Goal: Task Accomplishment & Management: Manage account settings

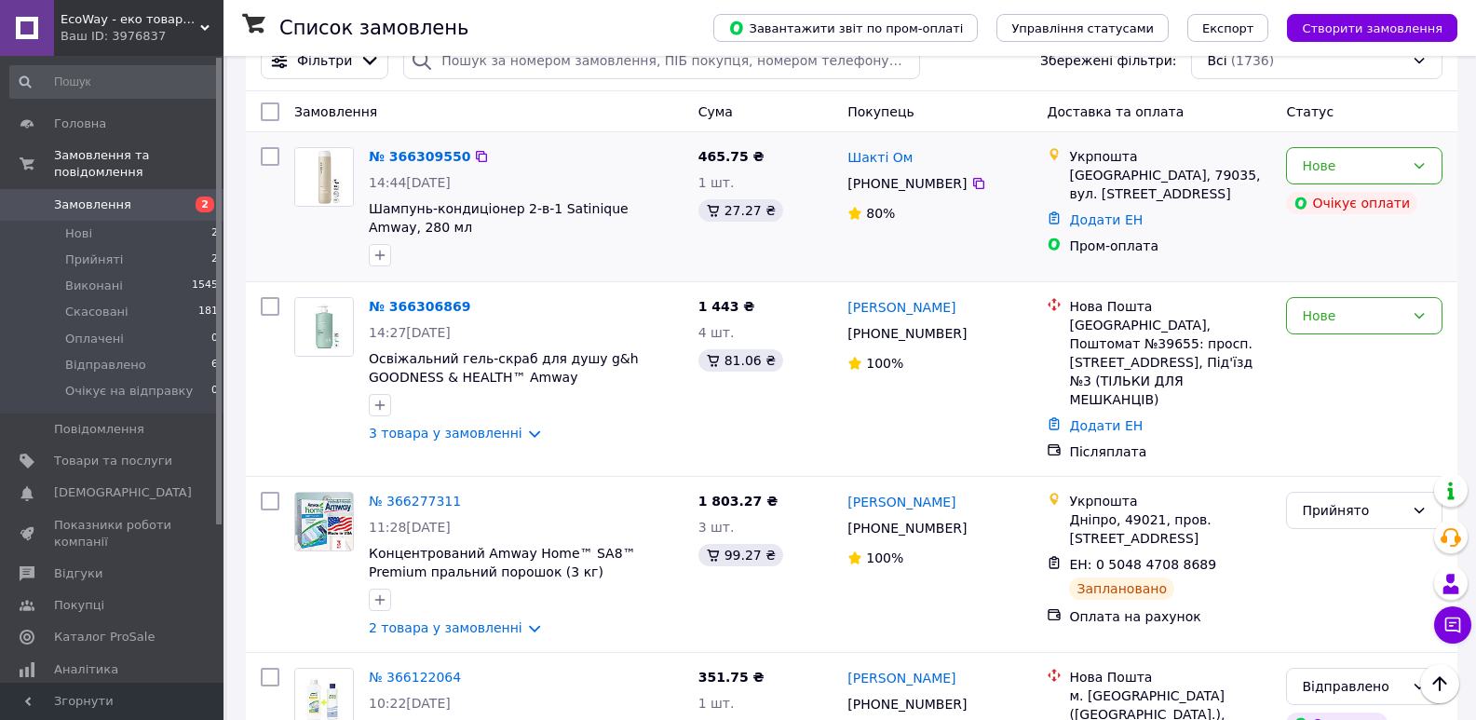
scroll to position [186, 0]
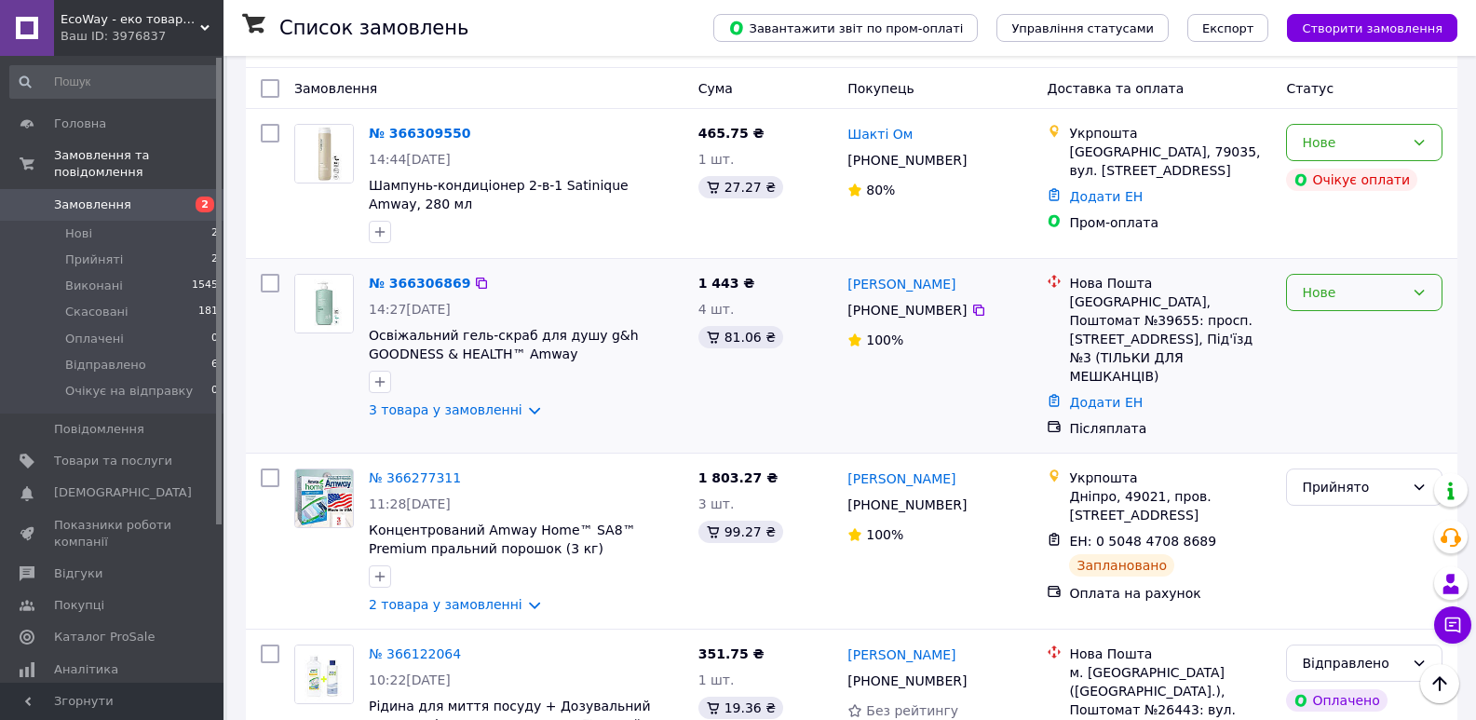
click at [1427, 279] on div "Нове" at bounding box center [1364, 292] width 156 height 37
click at [1343, 315] on li "Прийнято" at bounding box center [1364, 315] width 155 height 34
click at [404, 276] on link "№ 366306869" at bounding box center [415, 283] width 92 height 15
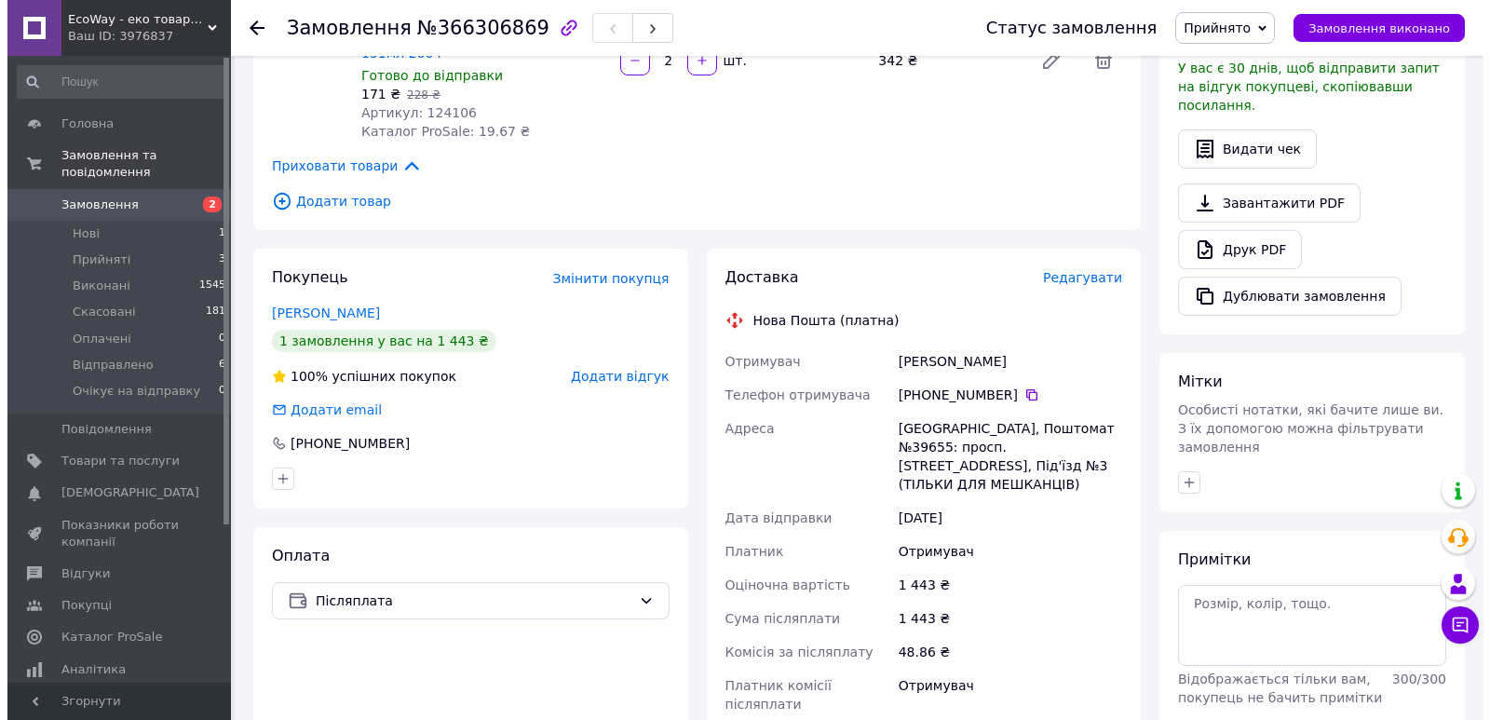
scroll to position [914, 0]
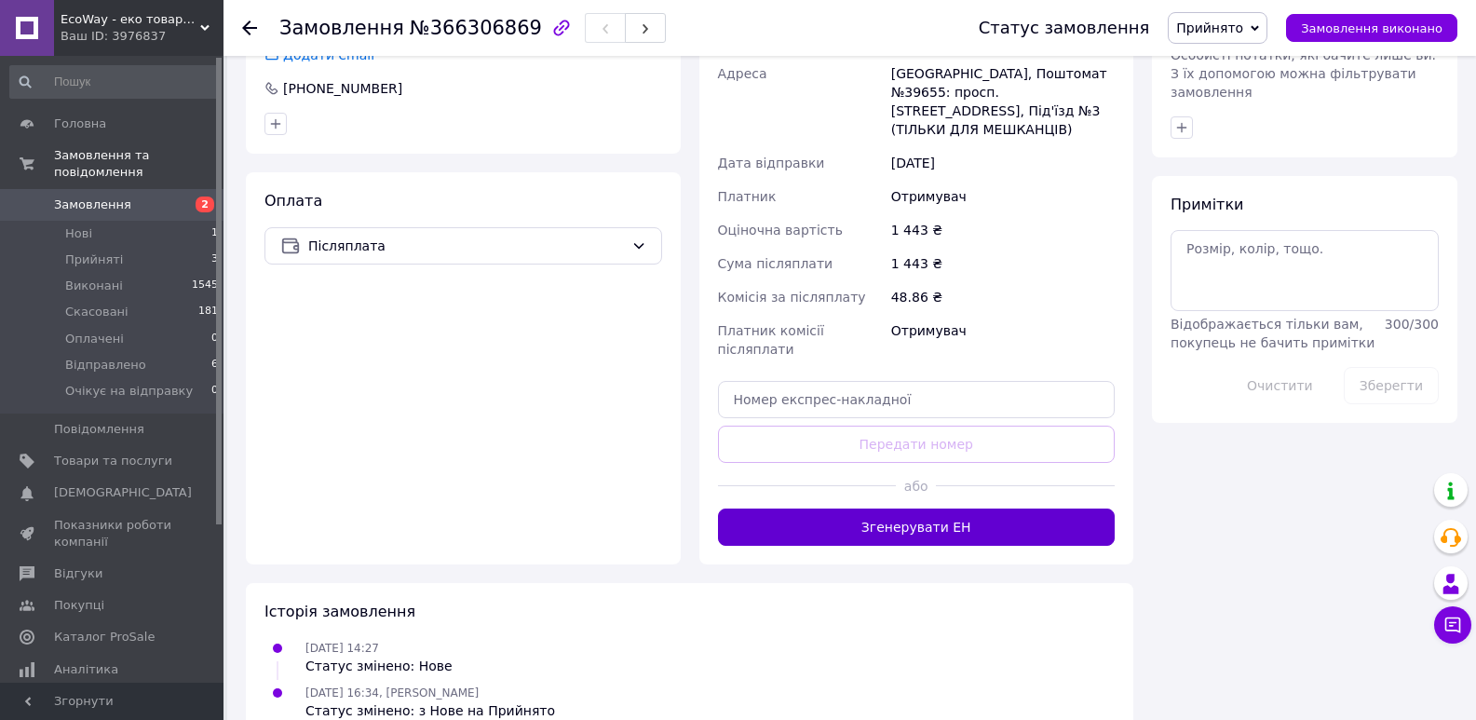
click at [896, 509] on button "Згенерувати ЕН" at bounding box center [917, 527] width 398 height 37
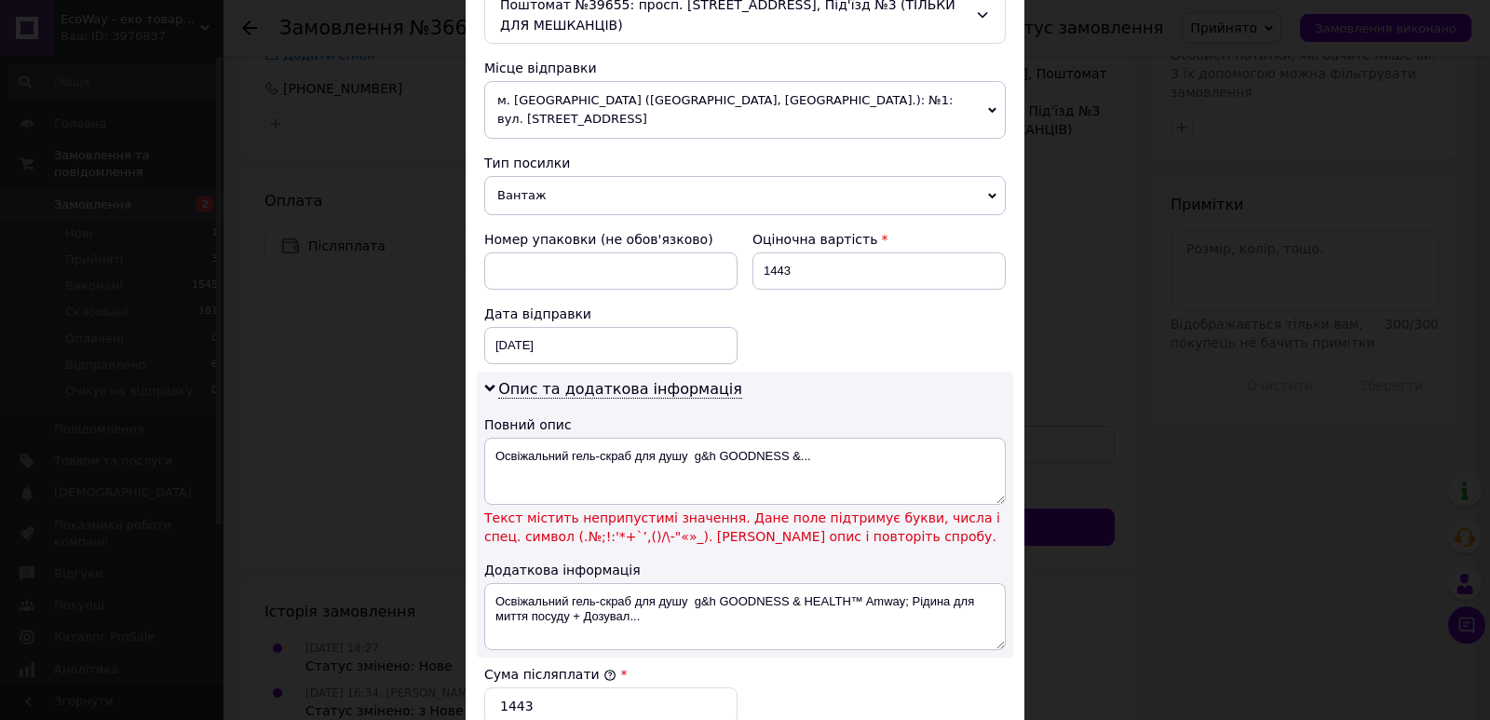
scroll to position [652, 0]
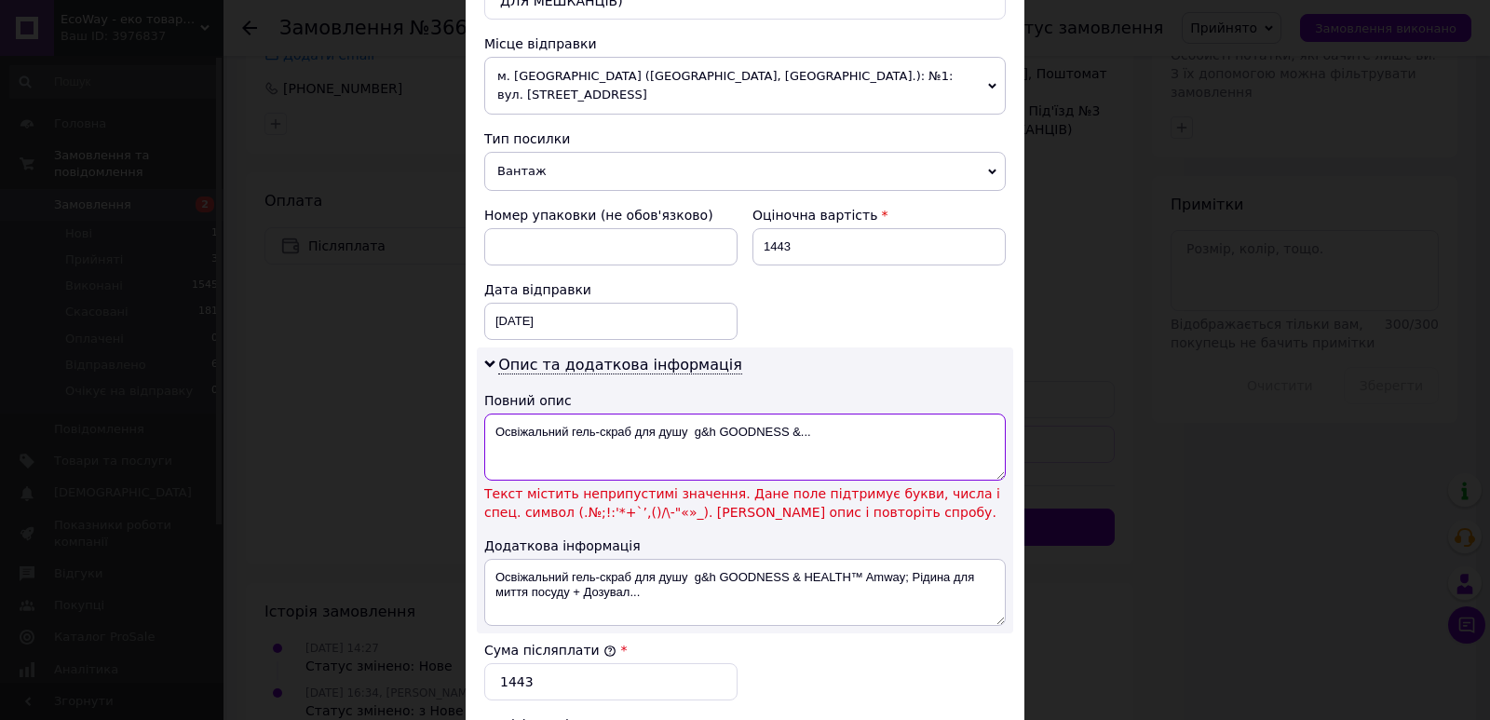
click at [712, 414] on textarea "Освіжальний гель-скраб для душу g&h GOODNESS &..." at bounding box center [745, 447] width 522 height 67
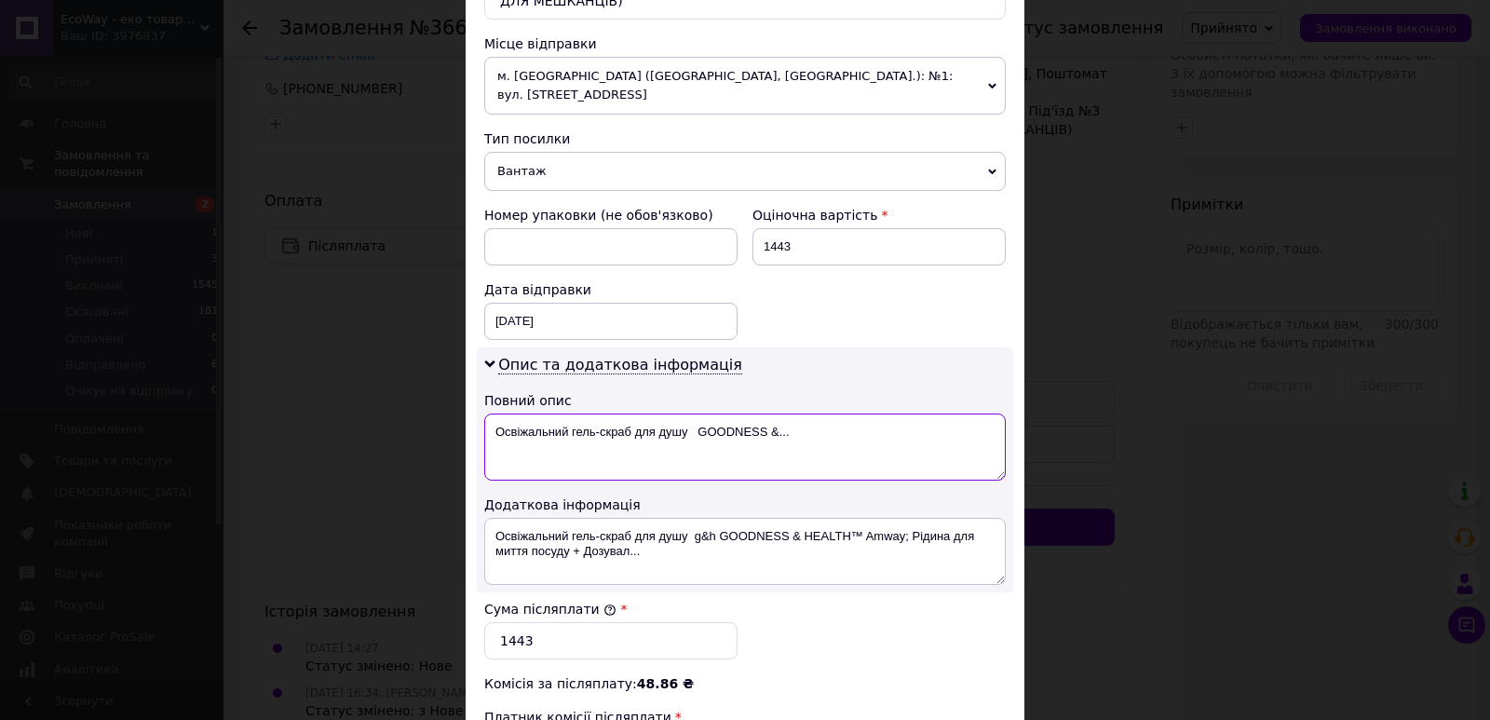
click at [807, 422] on textarea "Освіжальний гель-скраб для душу GOODNESS &..." at bounding box center [745, 447] width 522 height 67
type textarea "Освіжальний гель-скраб для душу GOODNESS"
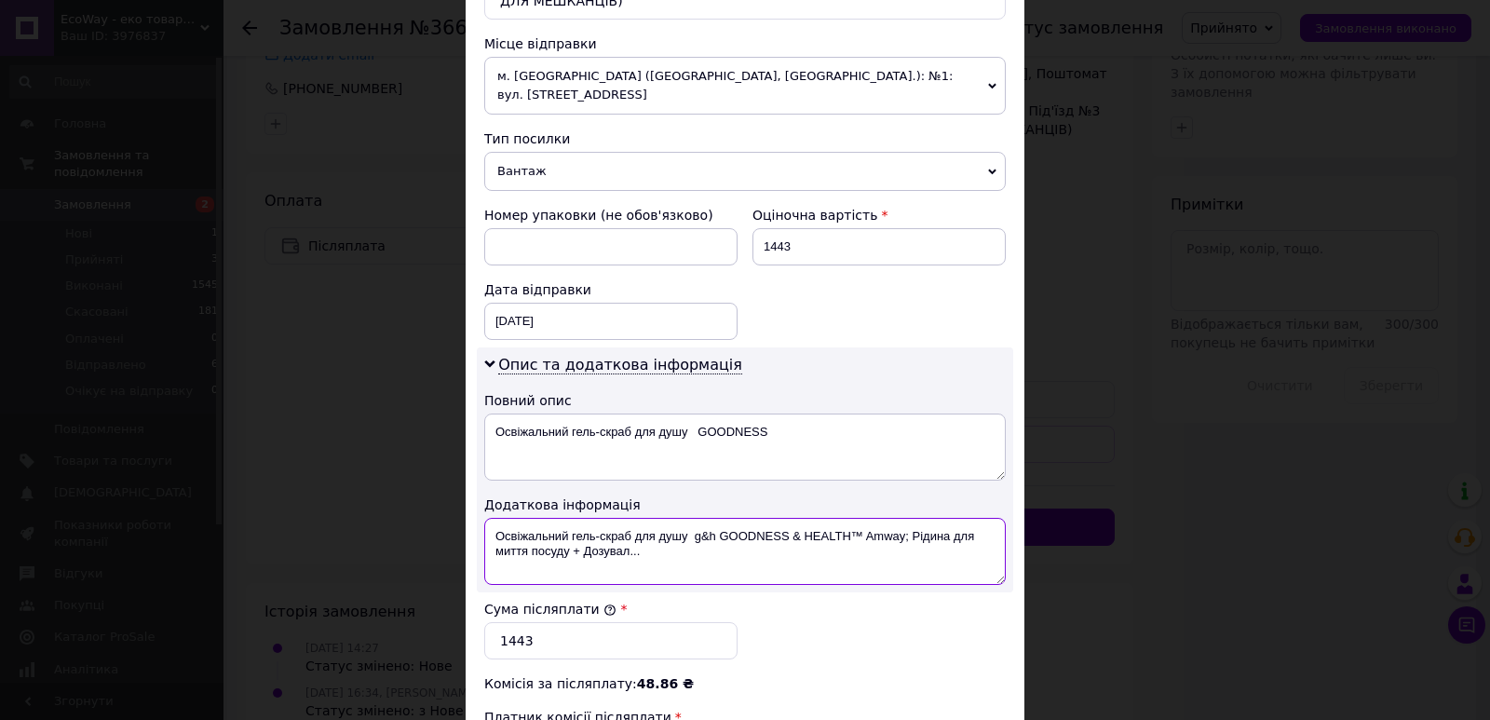
click at [714, 518] on textarea "Освіжальний гель-скраб для душу g&h GOODNESS & HEALTH™ Amway; Рідина для миття …" at bounding box center [745, 551] width 522 height 67
click at [775, 518] on textarea "Освіжальний гель-скраб для душу GOODNESS & HEALTH™ Amway; Рідина для миття посу…" at bounding box center [745, 551] width 522 height 67
click at [836, 518] on textarea "Освіжальний гель-скраб для душу GOODNESS HEALTH™ Amway; Рідина для миття посуду…" at bounding box center [745, 551] width 522 height 67
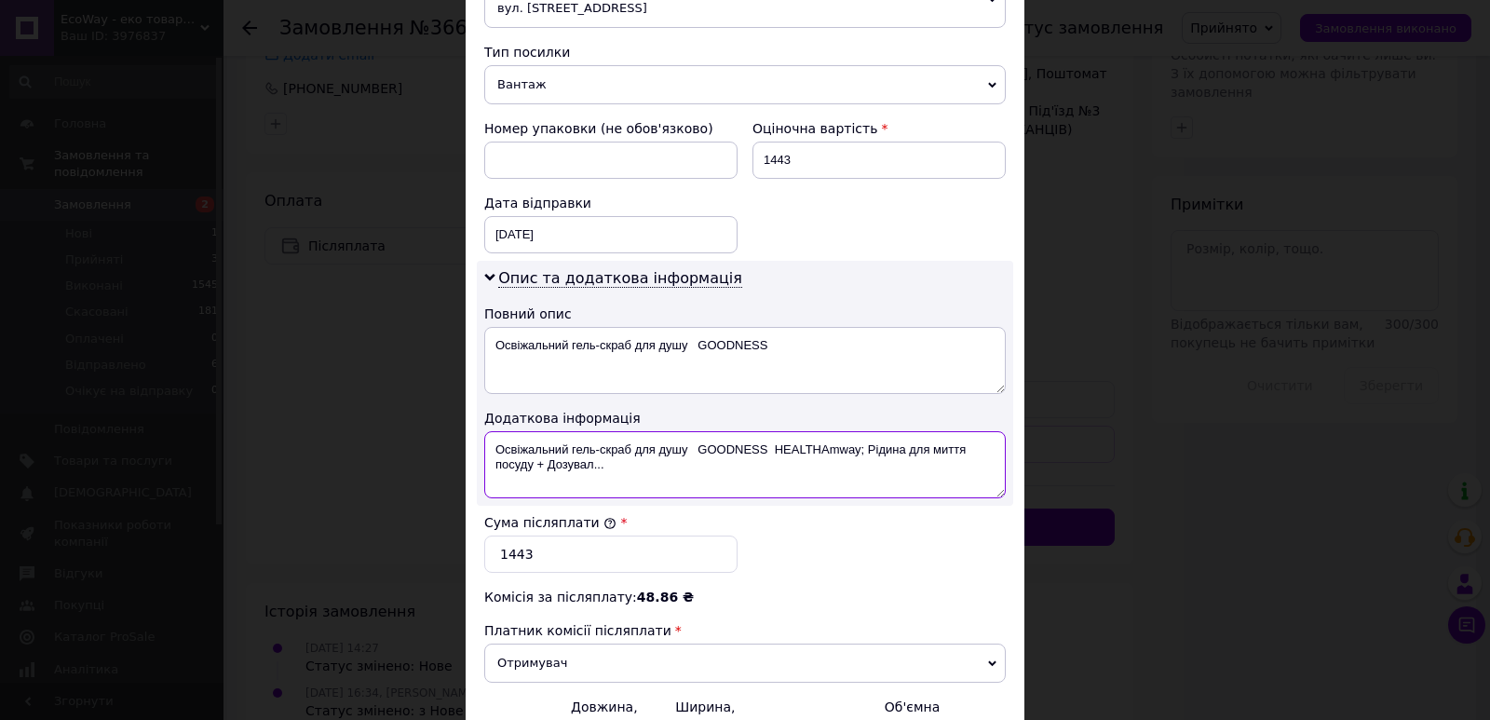
scroll to position [931, 0]
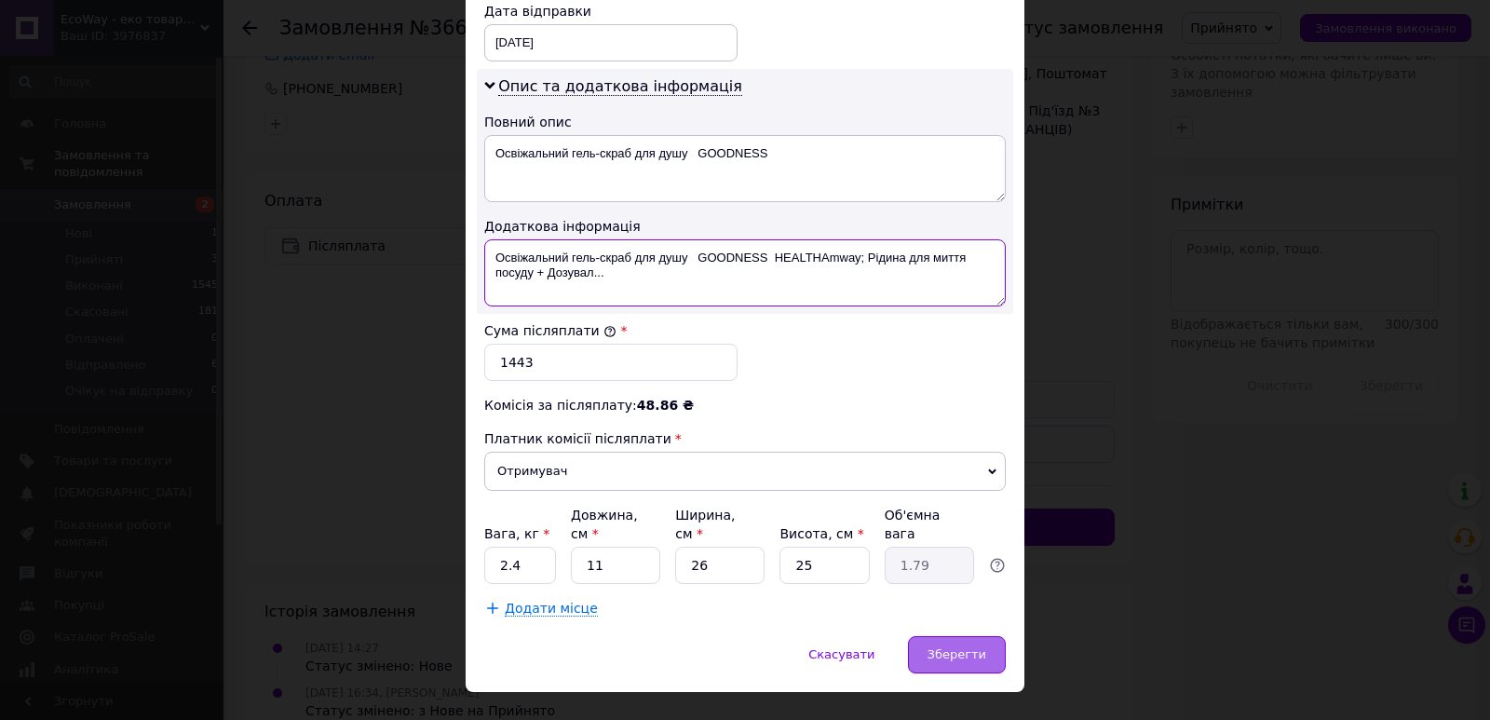
type textarea "Освіжальний гель-скраб для душу GOODNESS HEALTHAmway; Рідина для миття посуду +…"
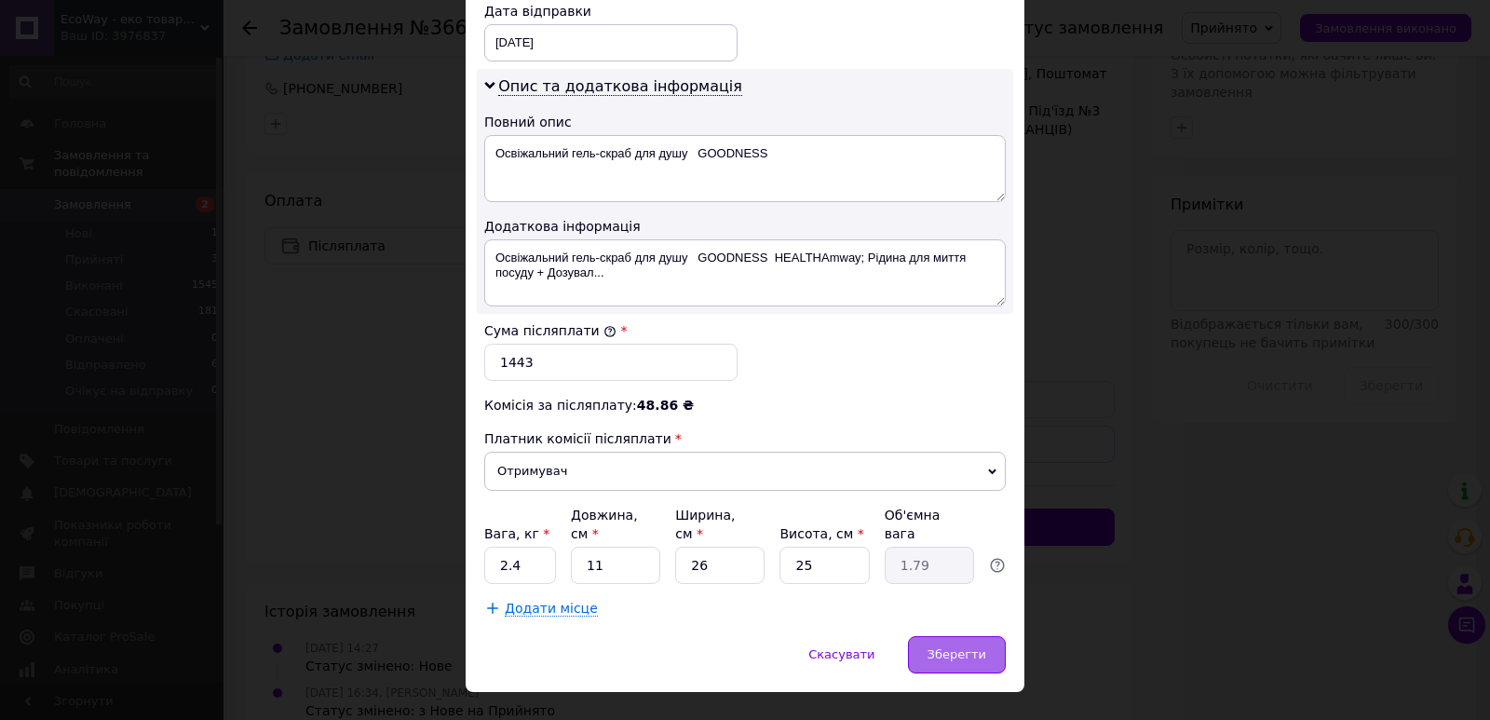
click at [933, 647] on span "Зберегти" at bounding box center [957, 654] width 59 height 14
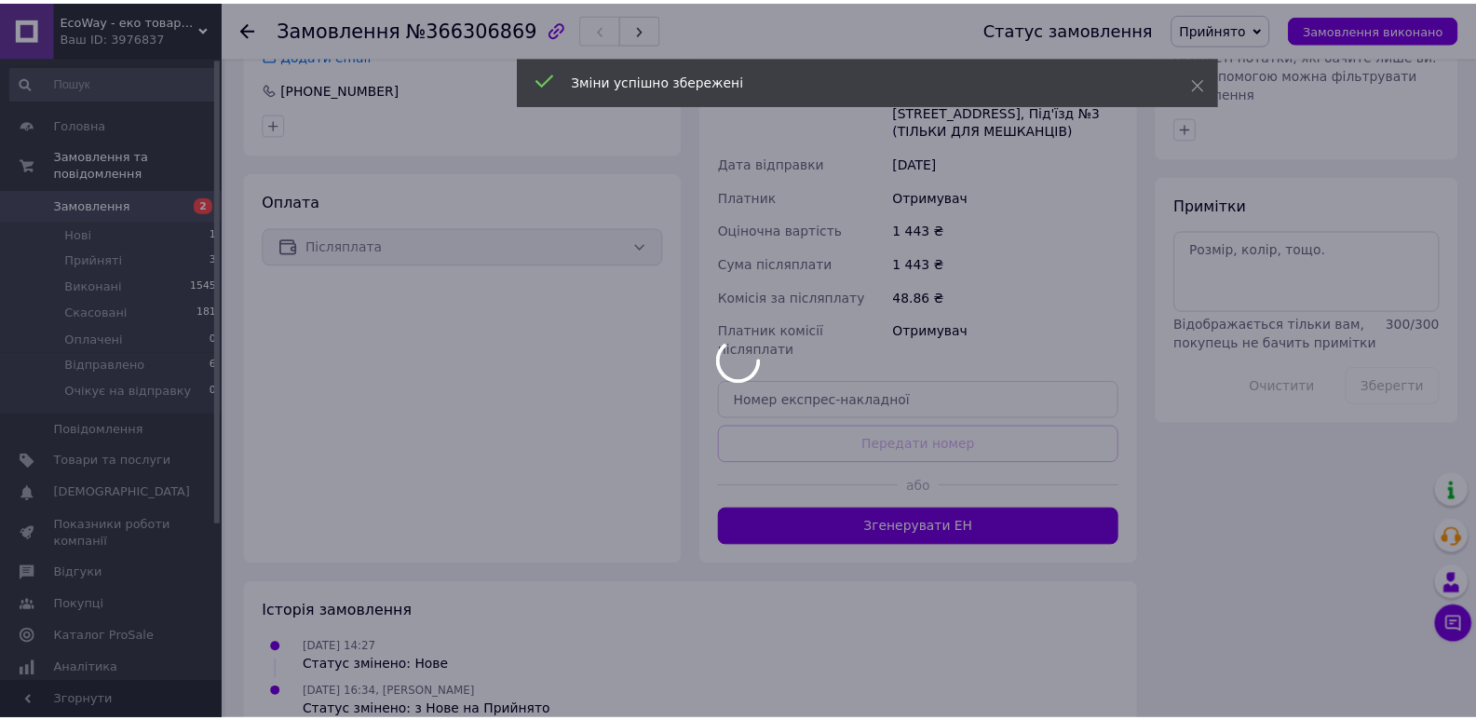
scroll to position [895, 0]
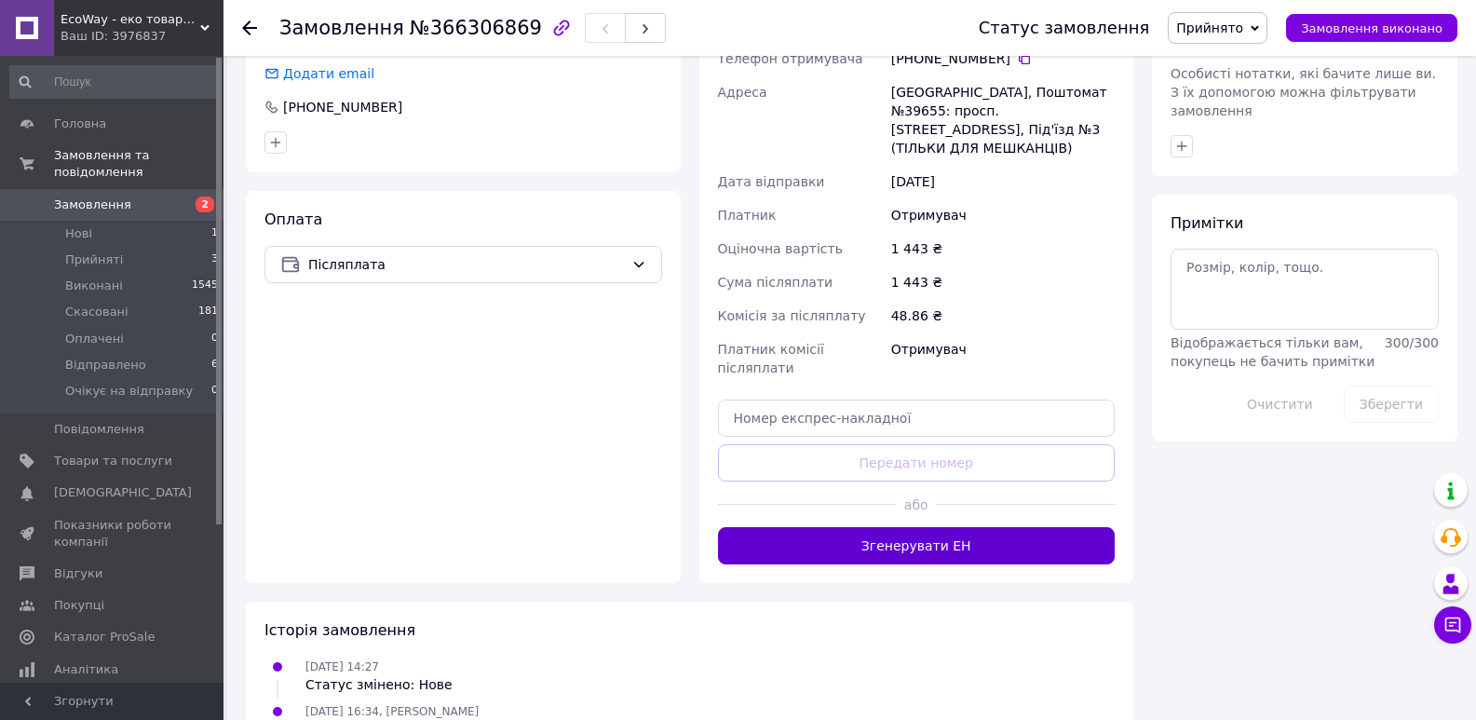
click at [915, 527] on button "Згенерувати ЕН" at bounding box center [917, 545] width 398 height 37
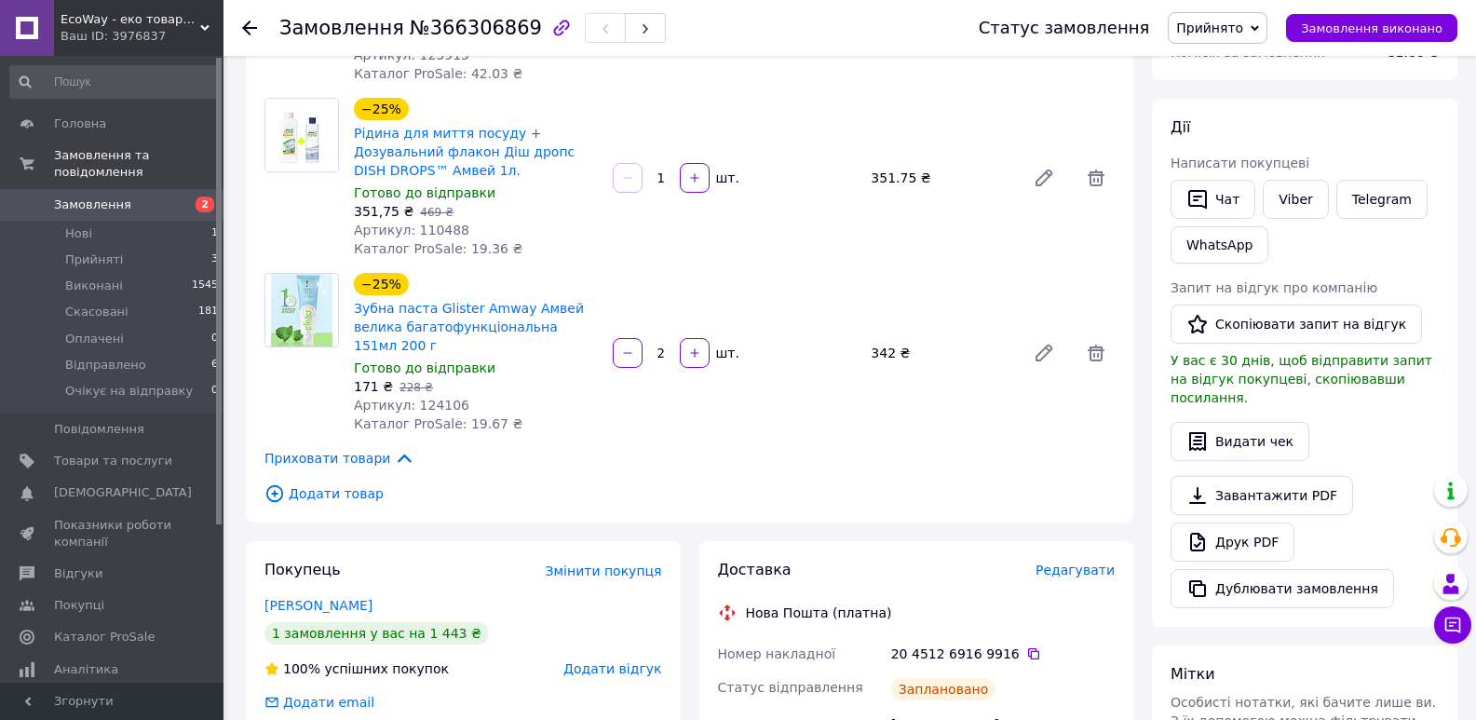
scroll to position [150, 0]
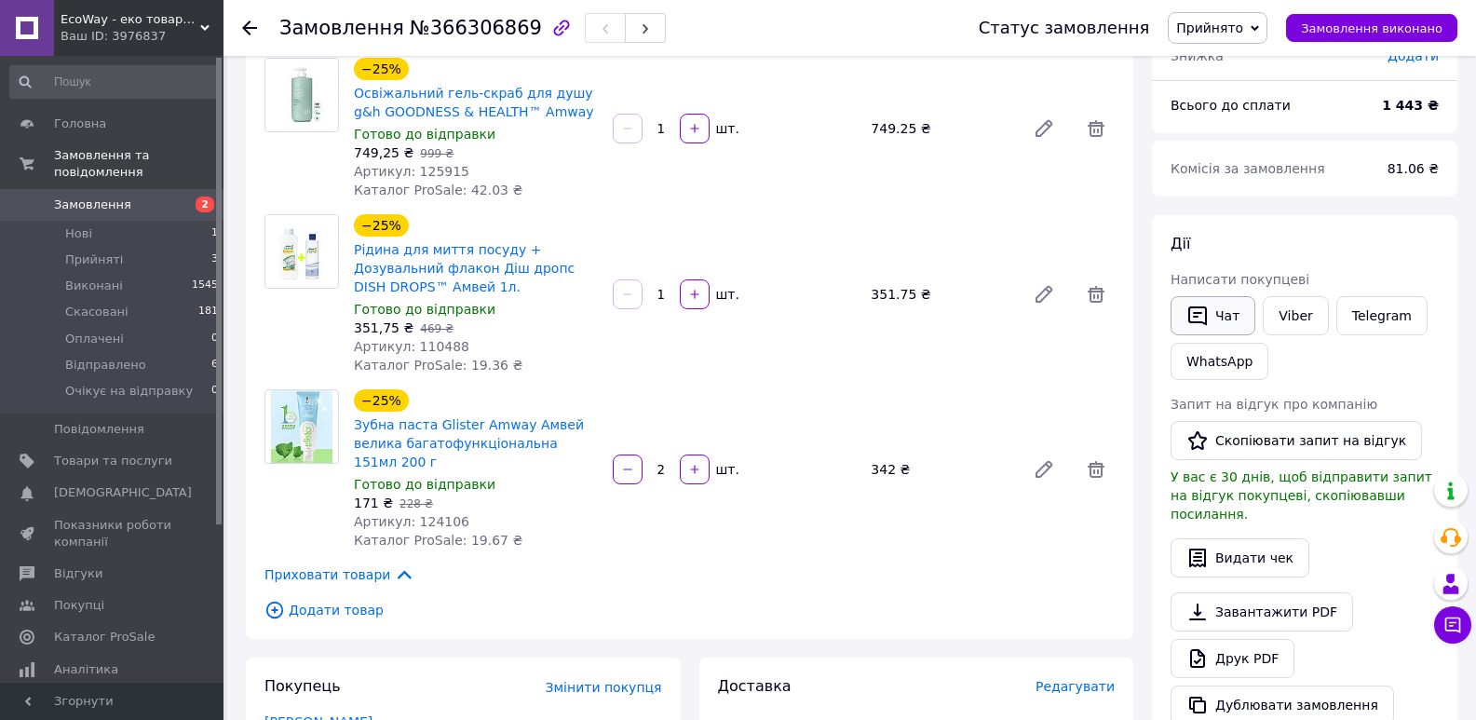
click at [1215, 305] on button "Чат" at bounding box center [1213, 315] width 85 height 39
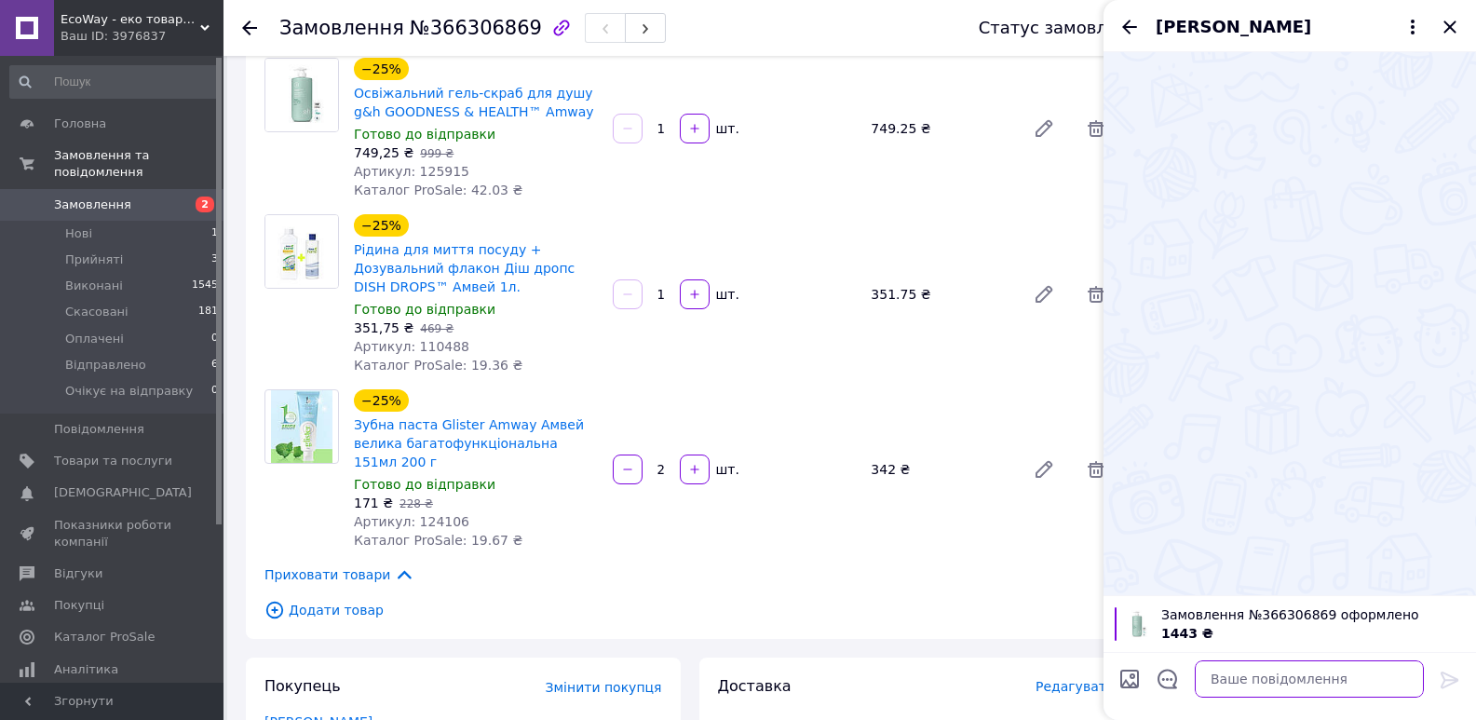
click at [1234, 682] on textarea at bounding box center [1309, 678] width 229 height 37
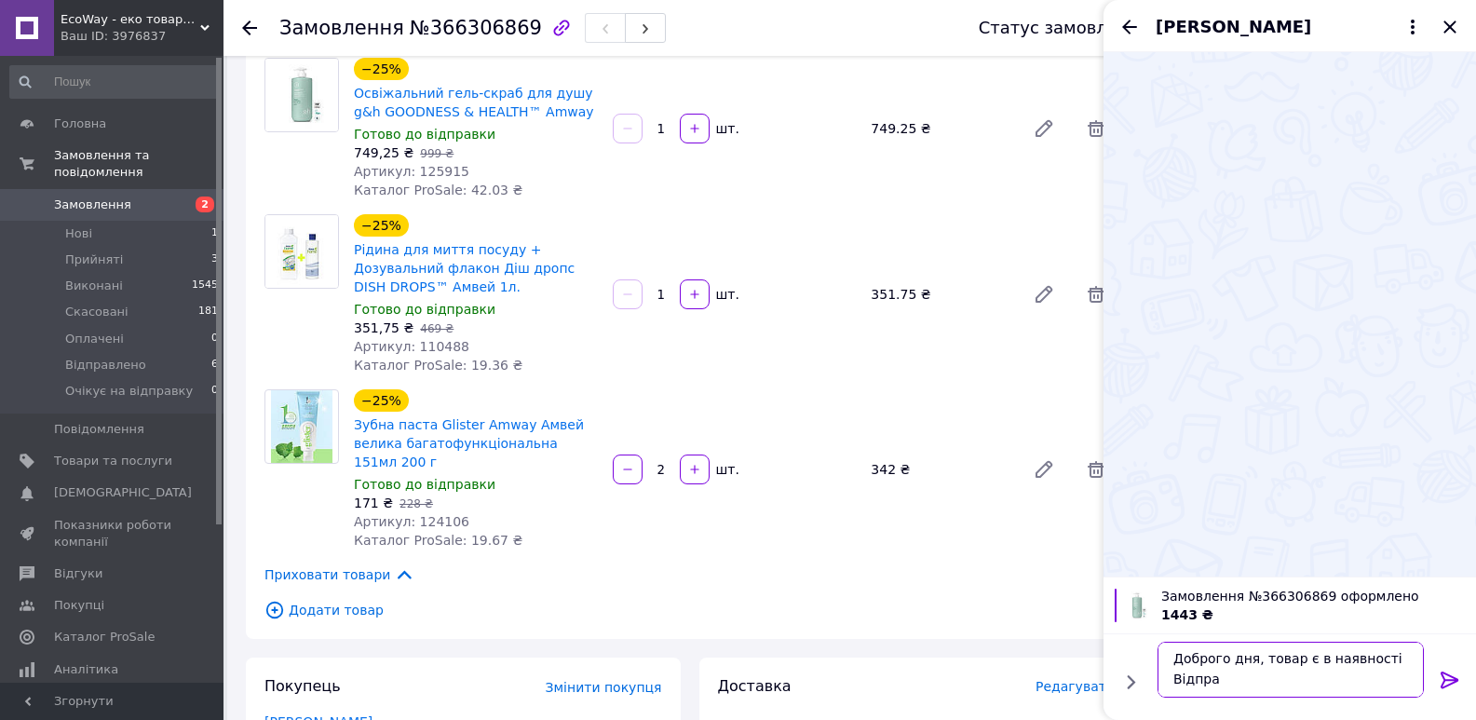
scroll to position [2, 0]
type textarea "Доброго дня, товар є в наявності Відправка протягом 1-2 днів"
click at [1446, 673] on icon at bounding box center [1450, 680] width 18 height 17
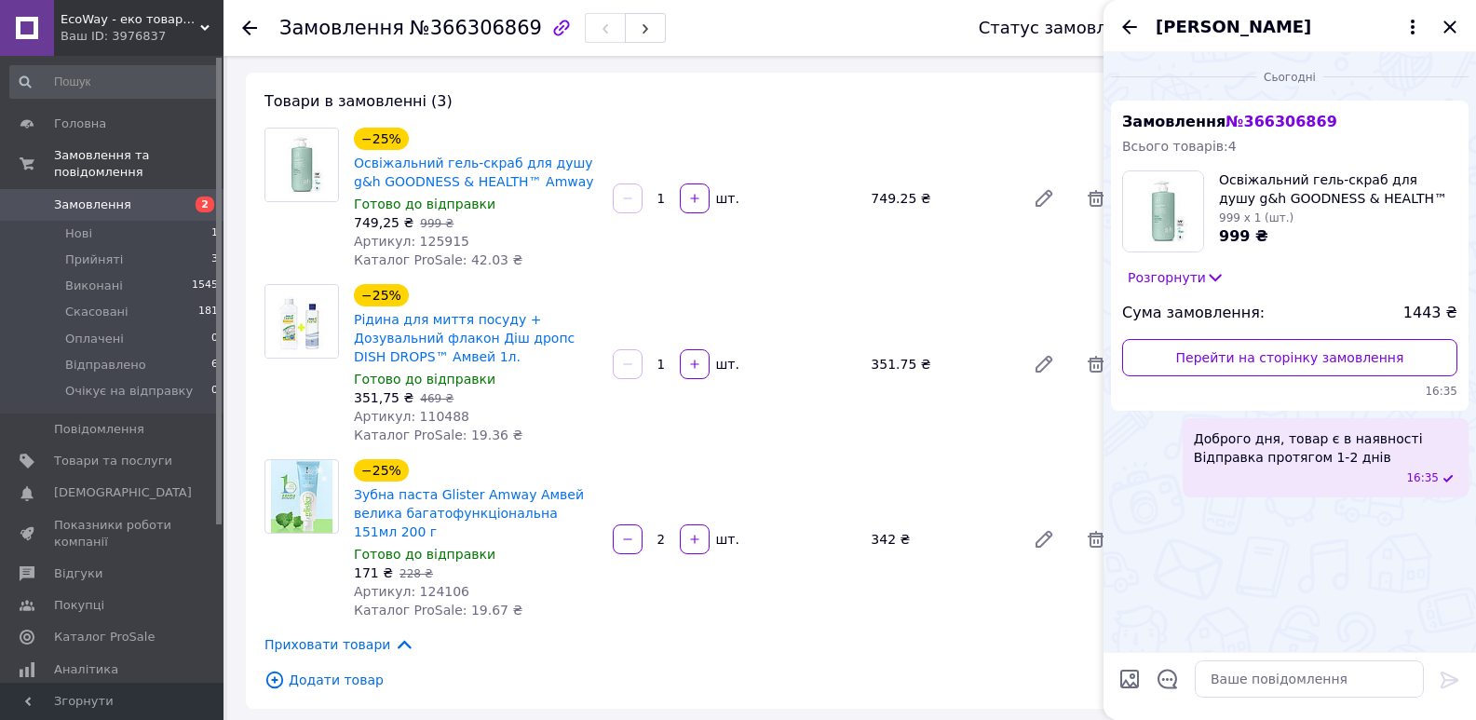
scroll to position [57, 0]
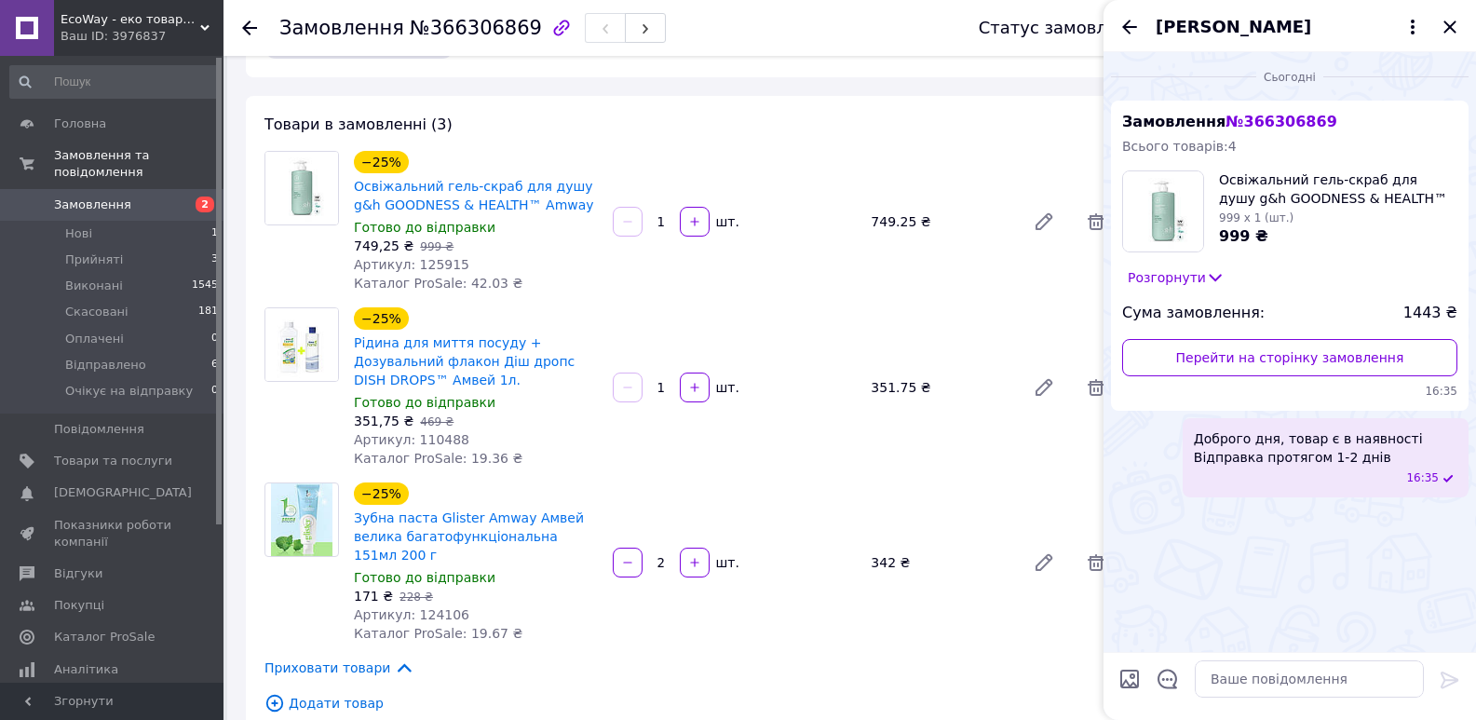
click at [432, 265] on span "Артикул: 125915" at bounding box center [411, 264] width 115 height 15
copy span "125915"
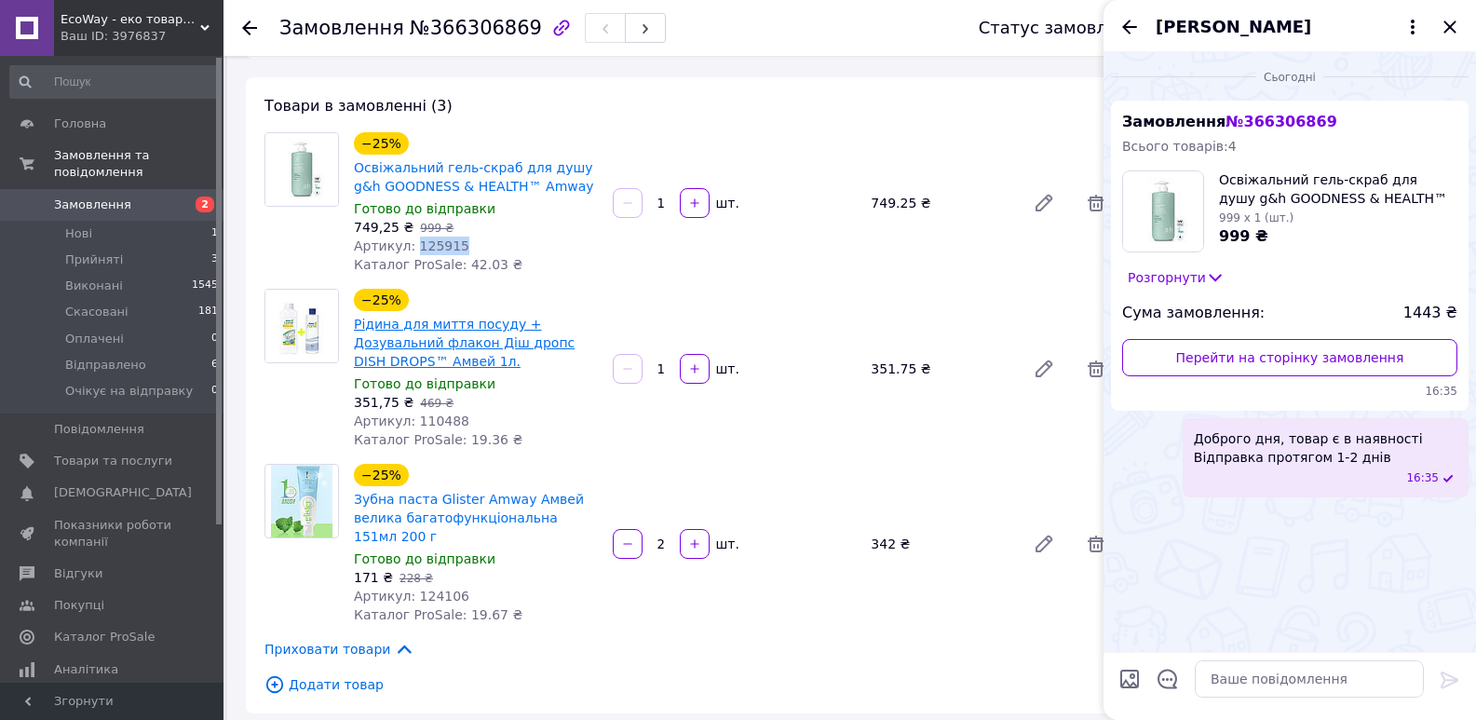
scroll to position [0, 0]
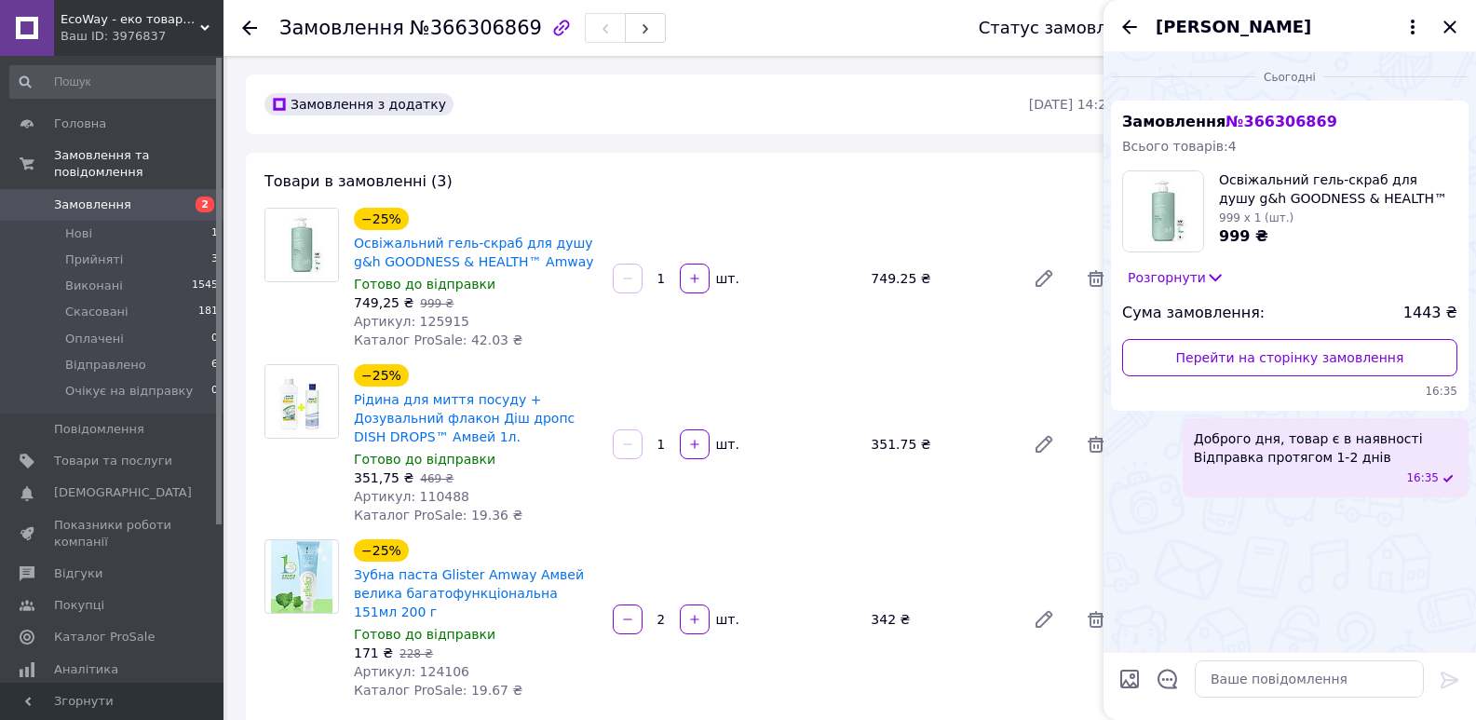
click at [248, 24] on use at bounding box center [249, 27] width 15 height 15
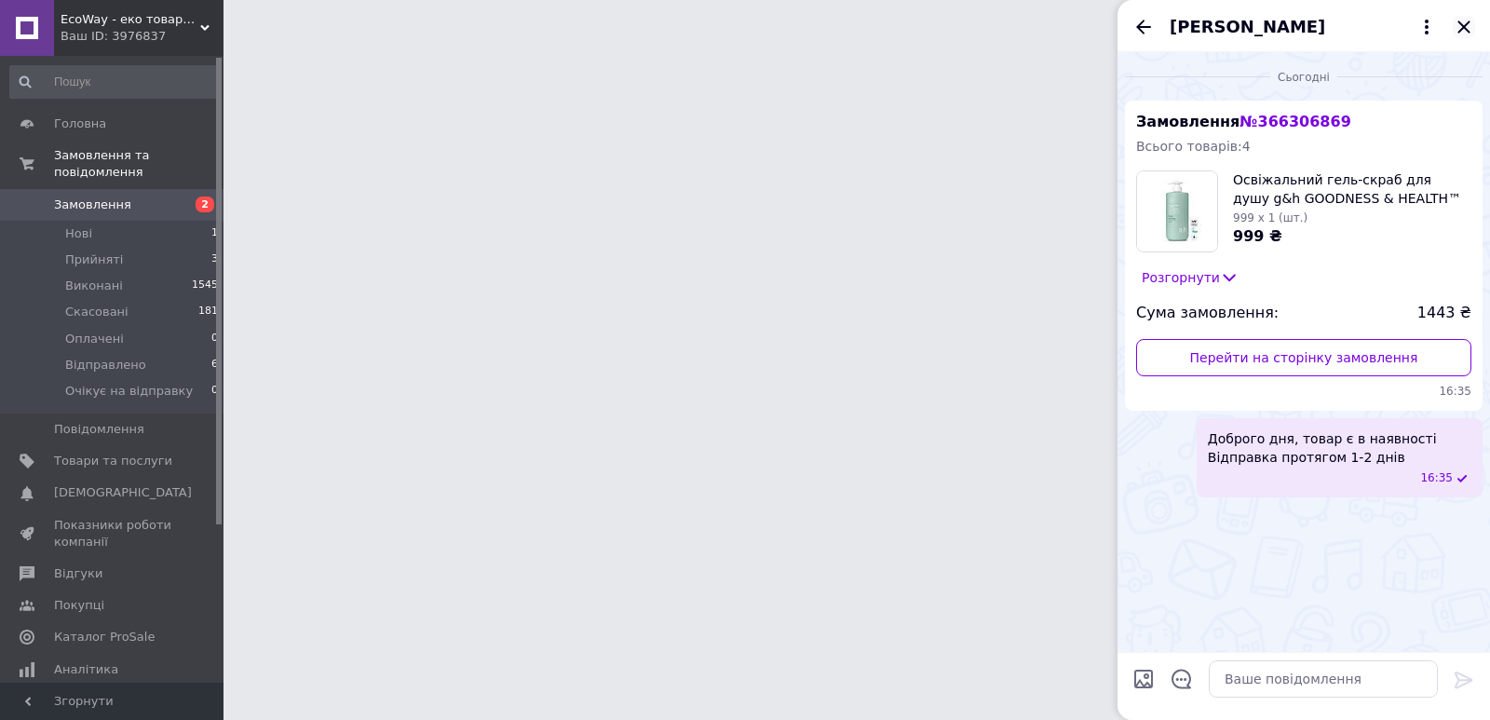
click at [1465, 22] on icon "Закрити" at bounding box center [1464, 27] width 22 height 22
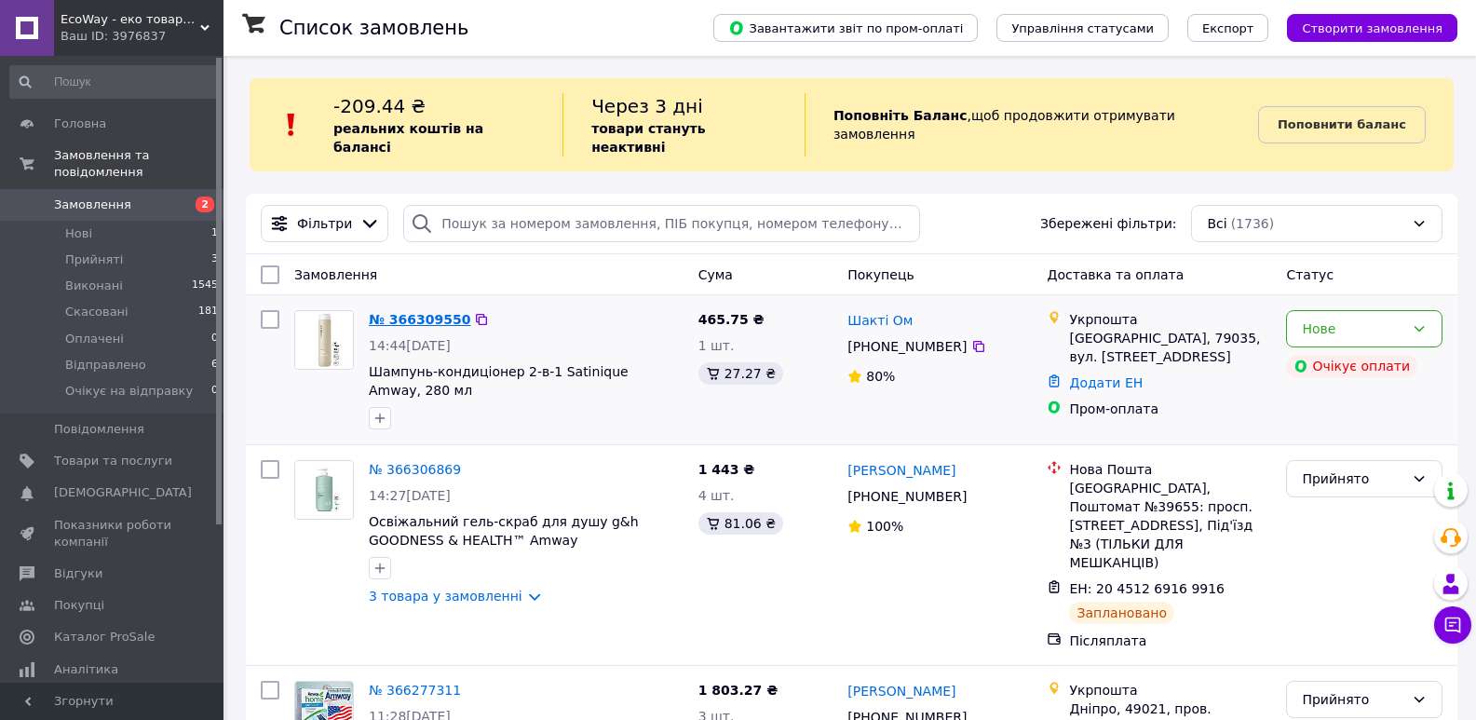
click at [423, 312] on link "№ 366309550" at bounding box center [420, 319] width 102 height 15
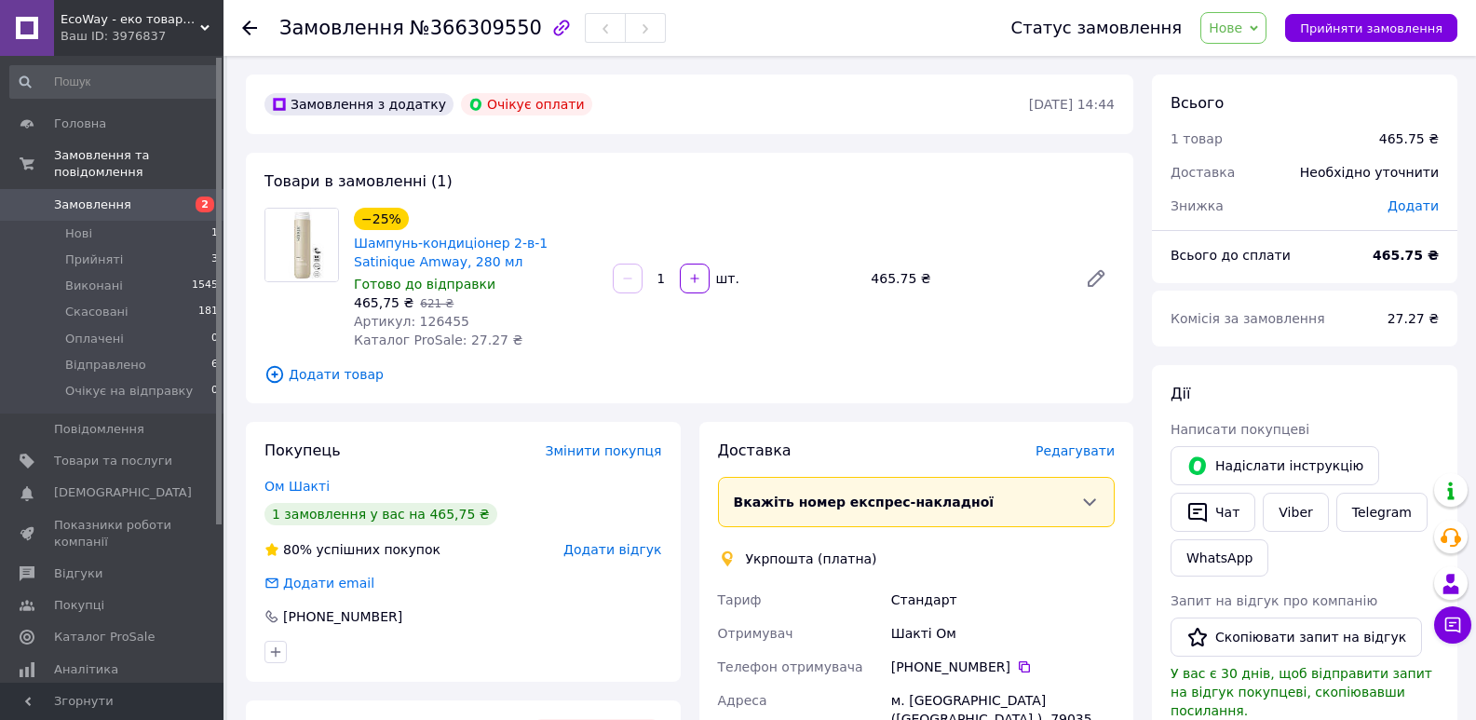
click at [248, 21] on icon at bounding box center [249, 27] width 15 height 15
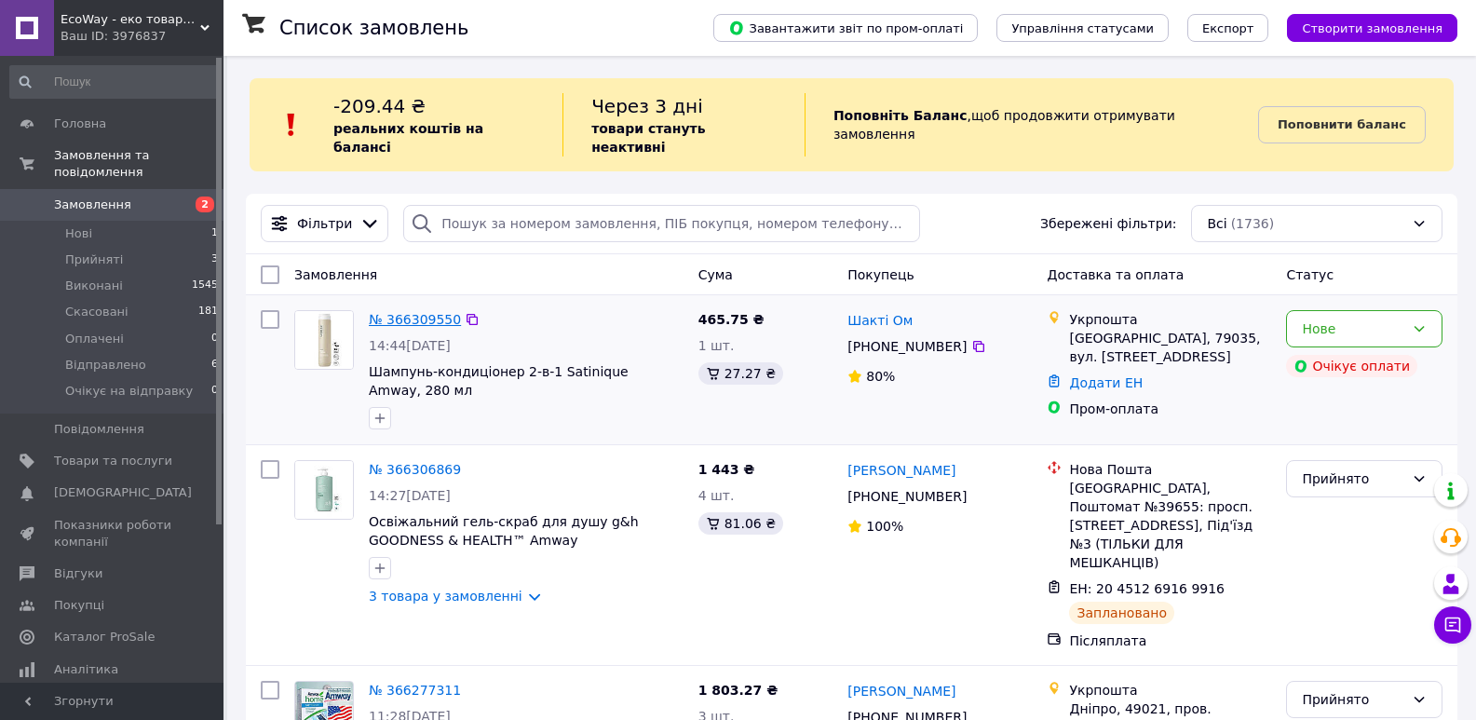
click at [403, 312] on link "№ 366309550" at bounding box center [415, 319] width 92 height 15
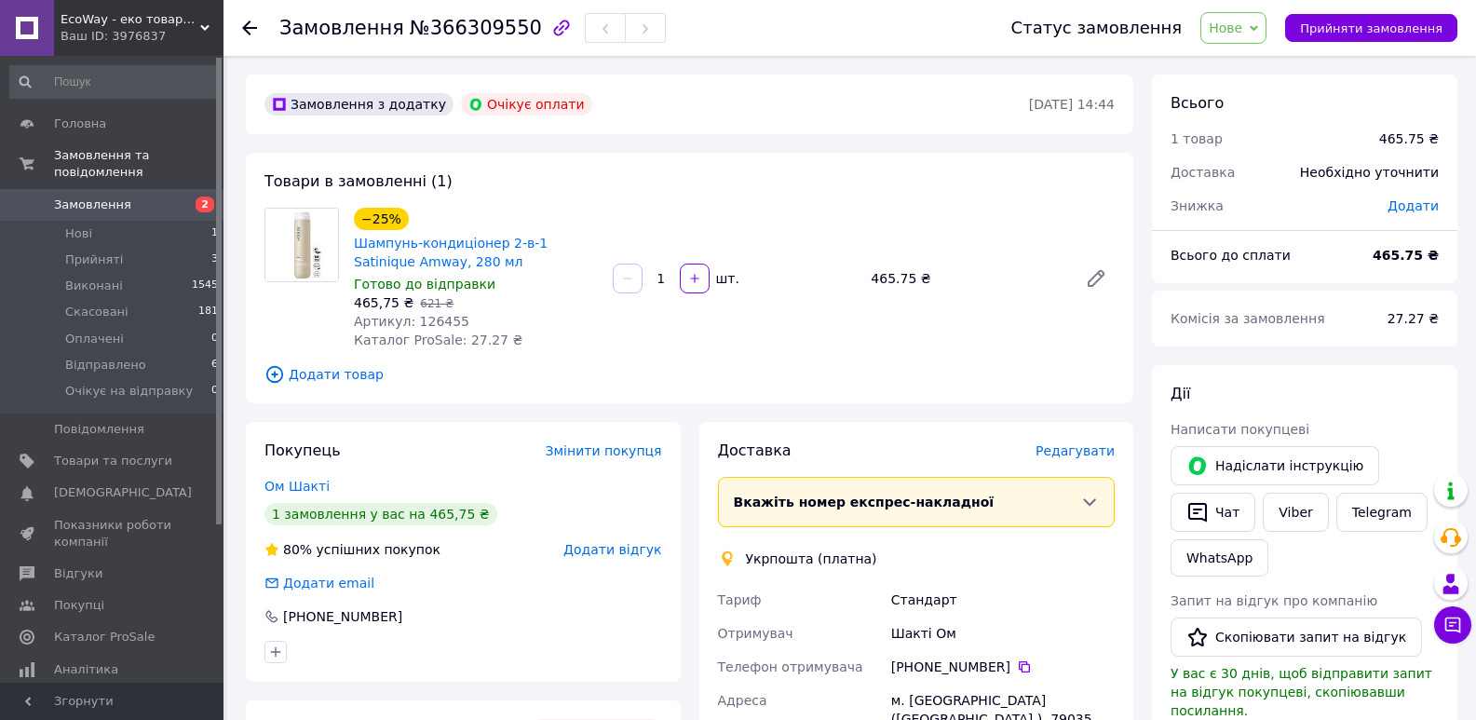
click at [430, 319] on span "Артикул: 126455" at bounding box center [411, 321] width 115 height 15
copy span "126455"
click at [239, 25] on div "Замовлення №366309550 Статус замовлення Нове Прийнято Виконано Скасовано Оплаче…" at bounding box center [850, 28] width 1253 height 56
click at [250, 32] on icon at bounding box center [249, 27] width 15 height 15
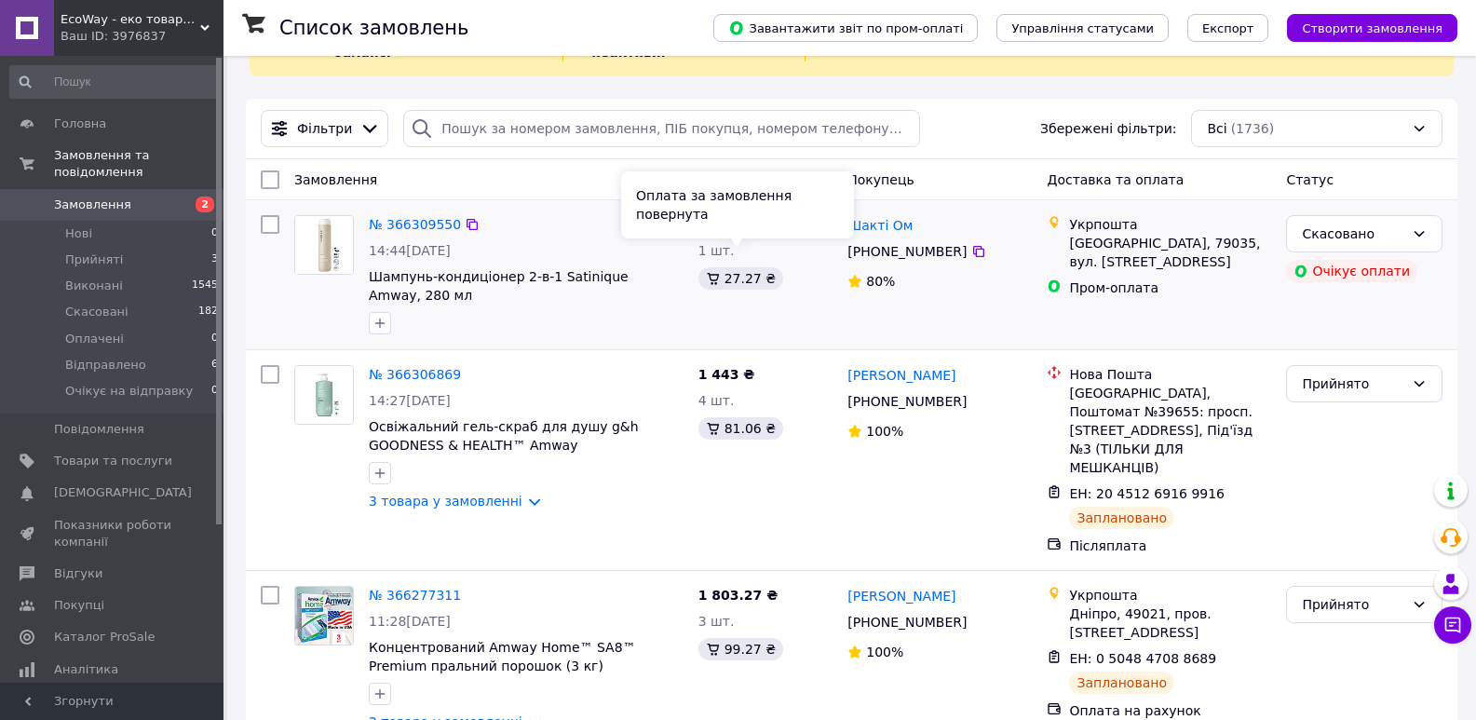
scroll to position [186, 0]
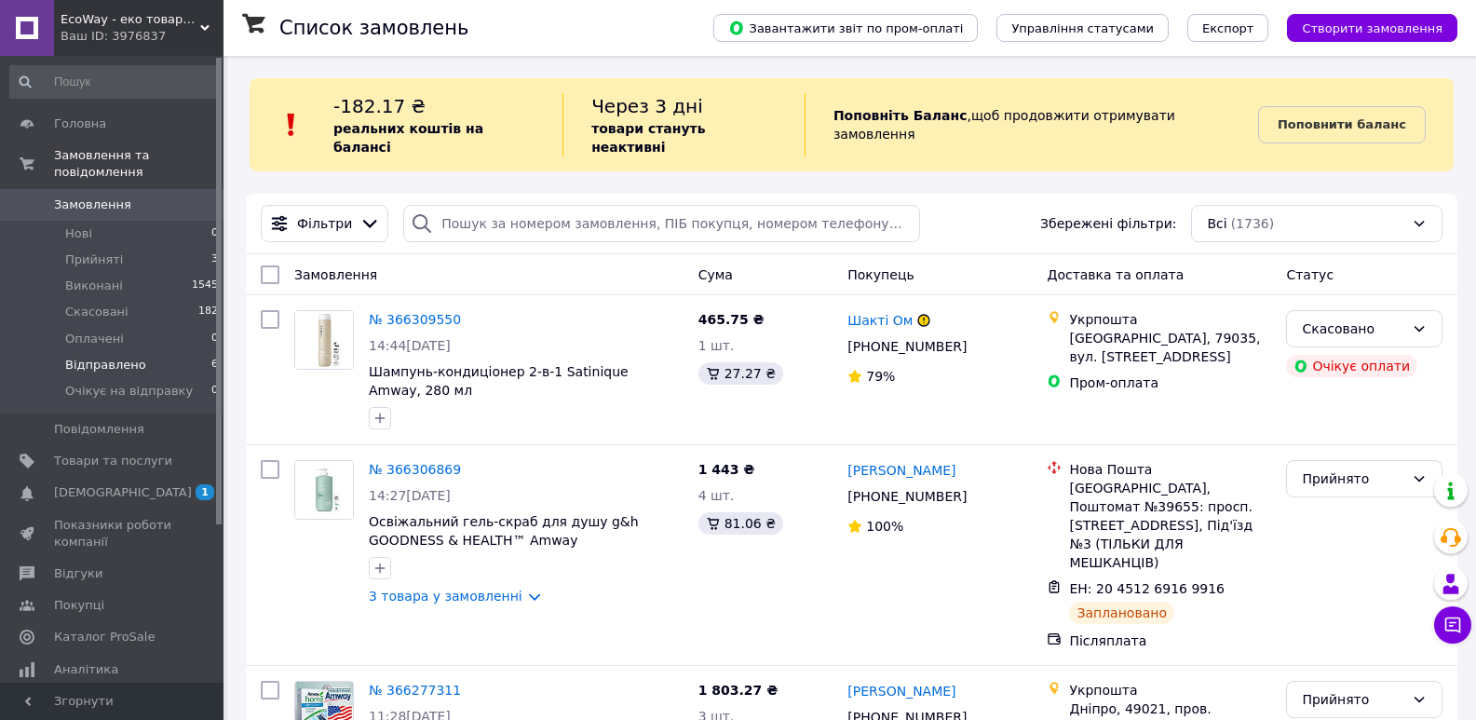
click at [107, 357] on span "Відправлено" at bounding box center [105, 365] width 81 height 17
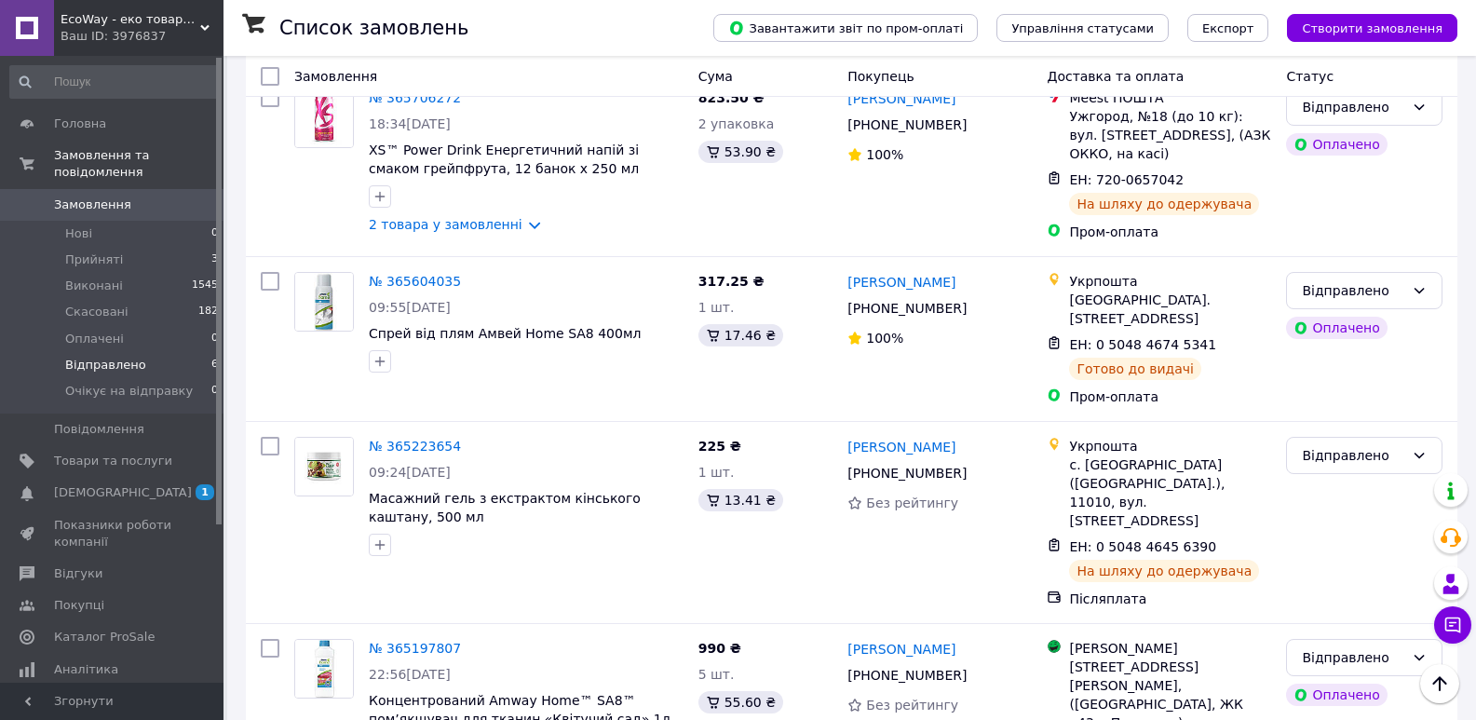
scroll to position [692, 0]
